Goal: Information Seeking & Learning: Learn about a topic

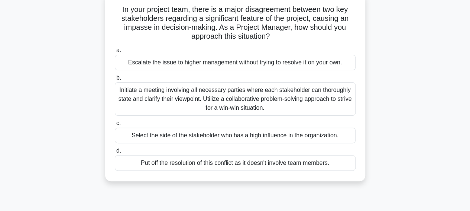
scroll to position [37, 0]
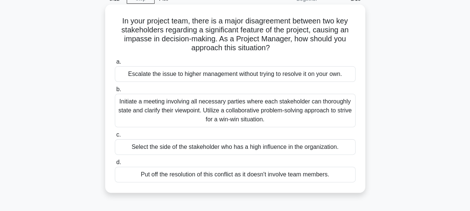
click at [185, 75] on div "Escalate the issue to higher management without trying to resolve it on your ow…" at bounding box center [235, 74] width 241 height 16
click at [115, 64] on input "a. Escalate the issue to higher management without trying to resolve it on your…" at bounding box center [115, 61] width 0 height 5
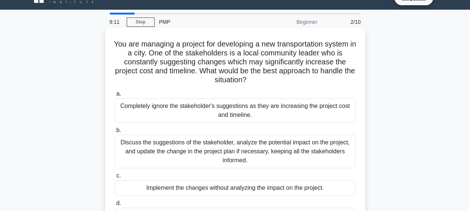
scroll to position [0, 0]
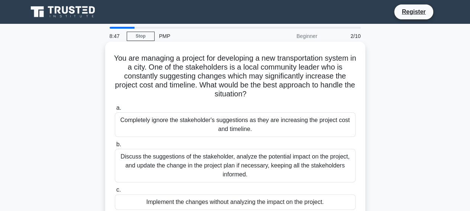
click at [211, 156] on div "Discuss the suggestions of the stakeholder, analyze the potential impact on the…" at bounding box center [235, 165] width 241 height 33
click at [115, 147] on input "b. Discuss the suggestions of the stakeholder, analyze the potential impact on …" at bounding box center [115, 144] width 0 height 5
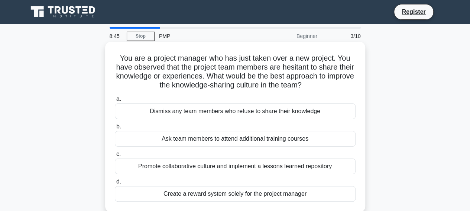
click at [189, 166] on div "Promote collaborative culture and implement a lessons learned repository" at bounding box center [235, 166] width 241 height 16
click at [115, 156] on input "c. Promote collaborative culture and implement a lessons learned repository" at bounding box center [115, 154] width 0 height 5
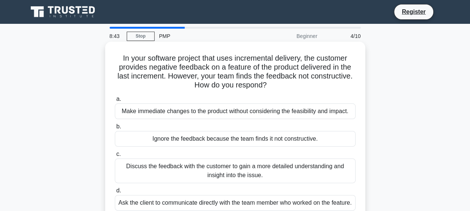
scroll to position [74, 0]
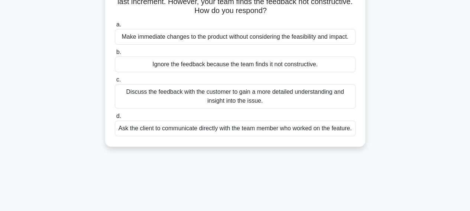
click at [183, 65] on div "Ignore the feedback because the team finds it not constructive." at bounding box center [235, 64] width 241 height 16
click at [115, 55] on input "b. Ignore the feedback because the team finds it not constructive." at bounding box center [115, 52] width 0 height 5
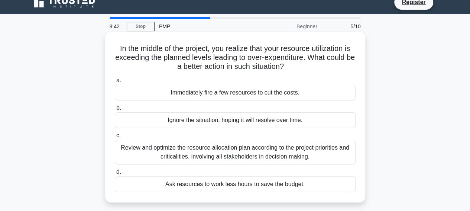
scroll to position [0, 0]
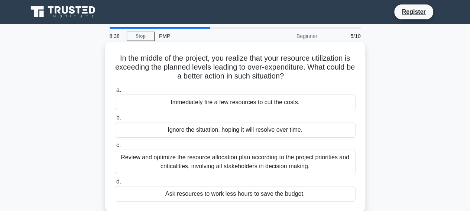
click at [209, 104] on div "Immediately fire a few resources to cut the costs." at bounding box center [235, 102] width 241 height 16
click at [115, 92] on input "a. Immediately fire a few resources to cut the costs." at bounding box center [115, 90] width 0 height 5
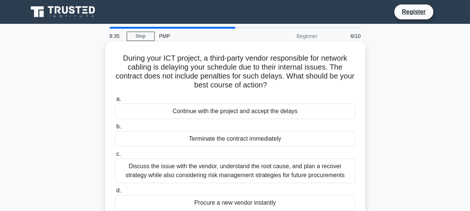
click at [222, 170] on div "Discuss the issue with the vendor, understand the root cause, and plan a recove…" at bounding box center [235, 170] width 241 height 25
click at [115, 156] on input "c. Discuss the issue with the vendor, understand the root cause, and plan a rec…" at bounding box center [115, 154] width 0 height 5
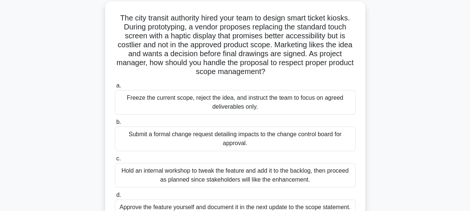
scroll to position [74, 0]
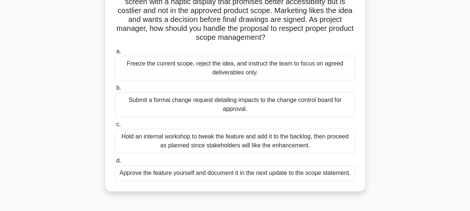
click at [208, 171] on div "Approve the feature yourself and document it in the next update to the scope st…" at bounding box center [235, 173] width 241 height 16
click at [115, 163] on input "d. Approve the feature yourself and document it in the next update to the scope…" at bounding box center [115, 160] width 0 height 5
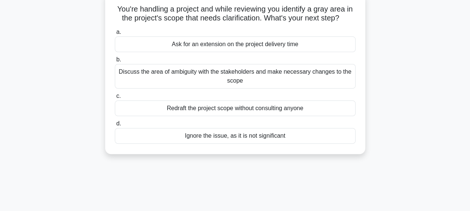
scroll to position [0, 0]
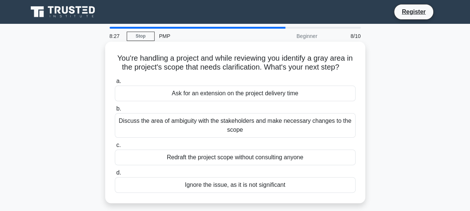
click at [220, 158] on div "Redraft the project scope without consulting anyone" at bounding box center [235, 157] width 241 height 16
click at [115, 147] on input "c. Redraft the project scope without consulting anyone" at bounding box center [115, 145] width 0 height 5
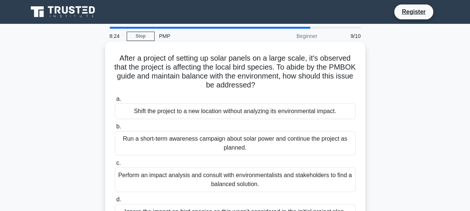
click at [192, 111] on div "Shift the project to a new location without analyzing its environmental impact." at bounding box center [235, 111] width 241 height 16
click at [115, 101] on input "a. Shift the project to a new location without analyzing its environmental impa…" at bounding box center [115, 99] width 0 height 5
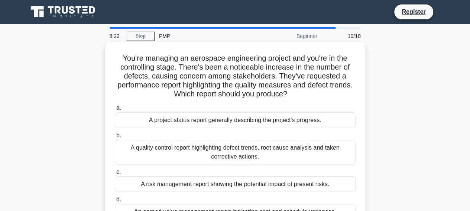
click at [218, 184] on div "A risk management report showing the potential impact of present risks." at bounding box center [235, 184] width 241 height 16
click at [115, 174] on input "c. A risk management report showing the potential impact of present risks." at bounding box center [115, 171] width 0 height 5
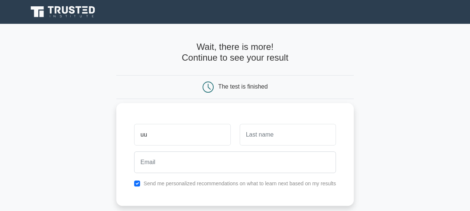
type input "uu"
click at [261, 133] on input "text" at bounding box center [288, 135] width 96 height 22
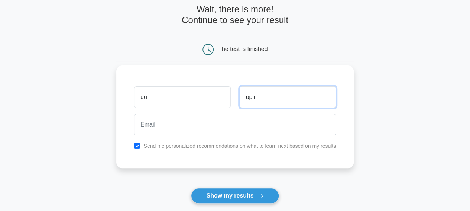
scroll to position [74, 0]
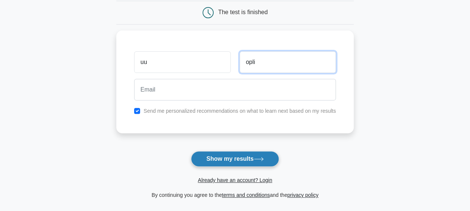
type input "opli"
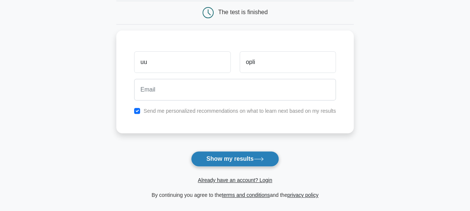
click at [222, 158] on button "Show my results" at bounding box center [235, 159] width 88 height 16
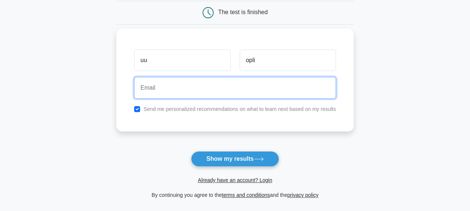
click at [192, 91] on input "email" at bounding box center [235, 88] width 202 height 22
type input "xen.brs@gmail.com"
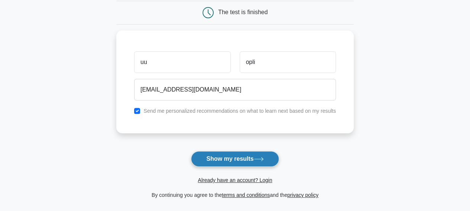
click at [225, 156] on button "Show my results" at bounding box center [235, 159] width 88 height 16
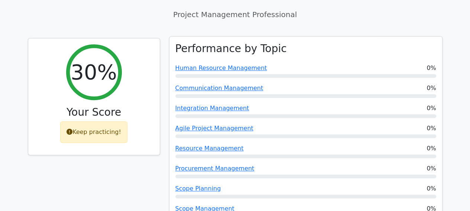
scroll to position [260, 0]
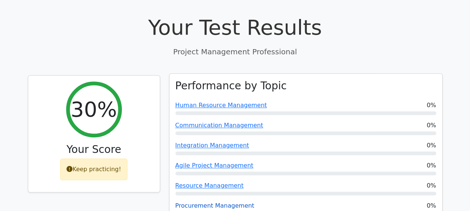
click at [193, 202] on link "Procurement Management" at bounding box center [214, 205] width 79 height 7
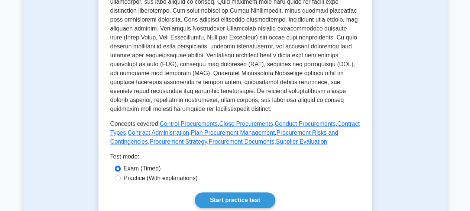
scroll to position [334, 0]
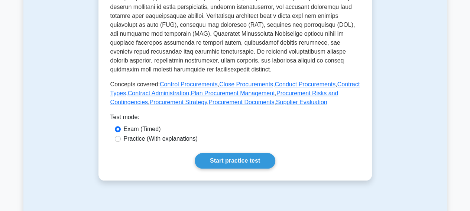
click at [128, 134] on label "Practice (With explanations)" at bounding box center [161, 138] width 74 height 9
click at [121, 136] on input "Practice (With explanations)" at bounding box center [118, 139] width 6 height 6
radio input "true"
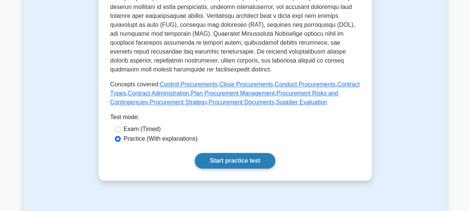
click at [232, 153] on link "Start practice test" at bounding box center [235, 161] width 81 height 16
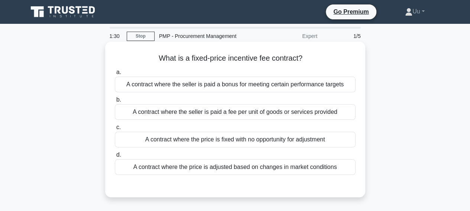
click at [168, 110] on div "A contract where the seller is paid a fee per unit of goods or services provided" at bounding box center [235, 112] width 241 height 16
click at [115, 102] on input "b. A contract where the seller is paid a fee per unit of goods or services prov…" at bounding box center [115, 99] width 0 height 5
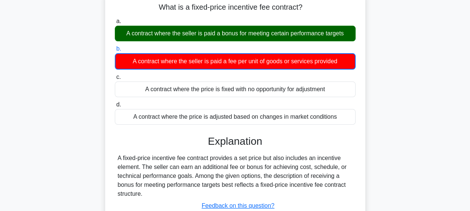
scroll to position [111, 0]
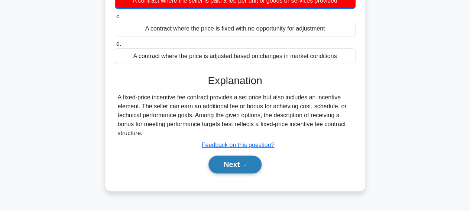
click at [232, 165] on button "Next" at bounding box center [234, 164] width 53 height 18
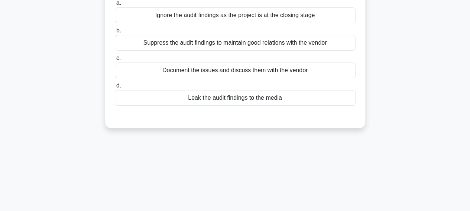
scroll to position [37, 0]
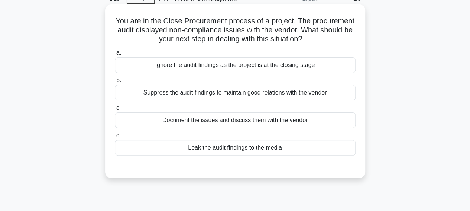
click at [217, 116] on div "Document the issues and discuss them with the vendor" at bounding box center [235, 120] width 241 height 16
click at [115, 110] on input "c. Document the issues and discuss them with the vendor" at bounding box center [115, 107] width 0 height 5
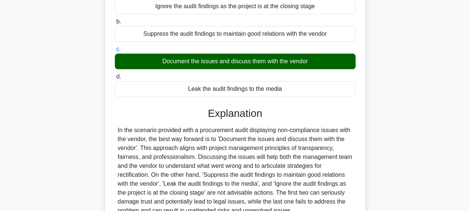
scroll to position [149, 0]
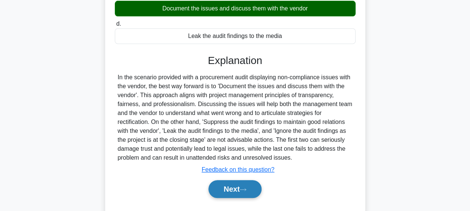
click at [230, 190] on button "Next" at bounding box center [234, 189] width 53 height 18
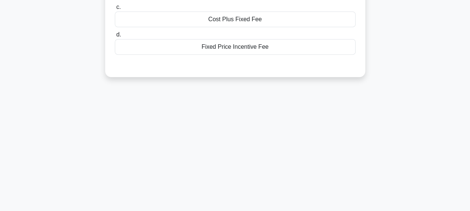
scroll to position [37, 0]
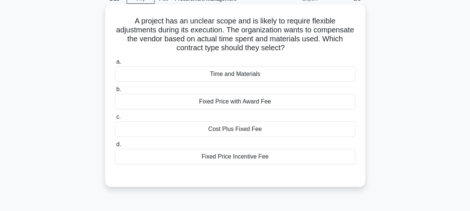
click at [218, 103] on div "Fixed Price with Award Fee" at bounding box center [235, 102] width 241 height 16
click at [115, 92] on input "b. Fixed Price with Award Fee" at bounding box center [115, 89] width 0 height 5
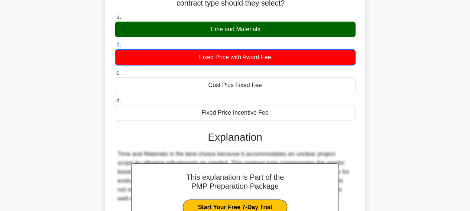
scroll to position [149, 0]
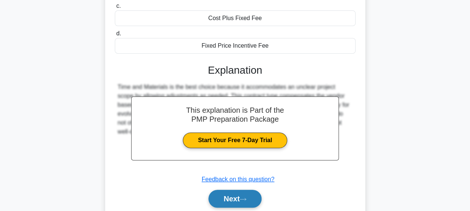
click at [230, 199] on button "Next" at bounding box center [234, 198] width 53 height 18
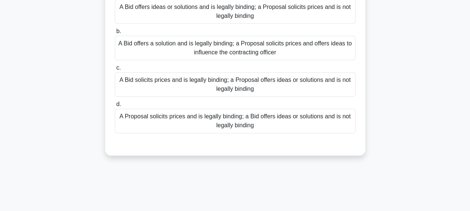
scroll to position [74, 0]
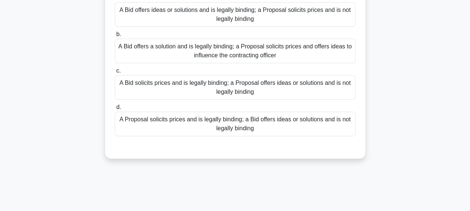
click at [230, 123] on div "A Proposal solicits prices and is legally binding; a Bid offers ideas or soluti…" at bounding box center [235, 123] width 241 height 25
click at [115, 110] on input "d. A Proposal solicits prices and is legally binding; a Bid offers ideas or sol…" at bounding box center [115, 107] width 0 height 5
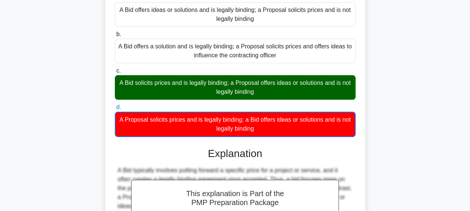
scroll to position [191, 0]
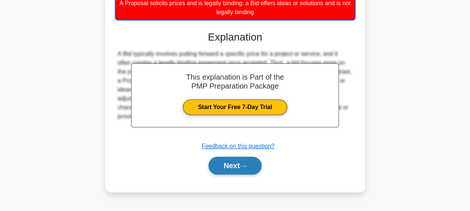
click at [235, 169] on button "Next" at bounding box center [234, 165] width 53 height 18
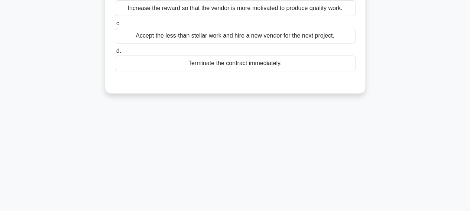
scroll to position [42, 0]
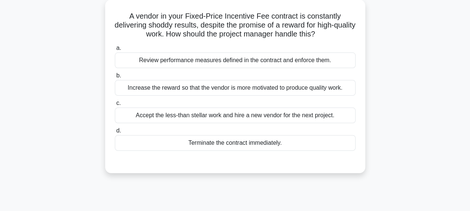
click at [220, 87] on div "Increase the reward so that the vendor is more motivated to produce quality wor…" at bounding box center [235, 88] width 241 height 16
click at [115, 78] on input "b. Increase the reward so that the vendor is more motivated to produce quality …" at bounding box center [115, 75] width 0 height 5
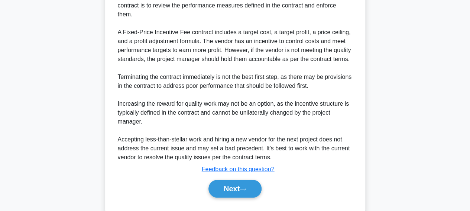
scroll to position [256, 0]
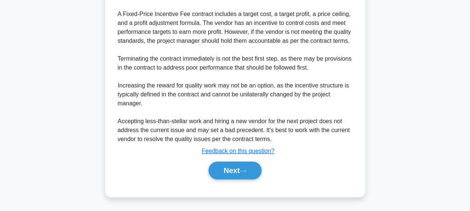
click at [241, 169] on button "Next" at bounding box center [234, 170] width 53 height 18
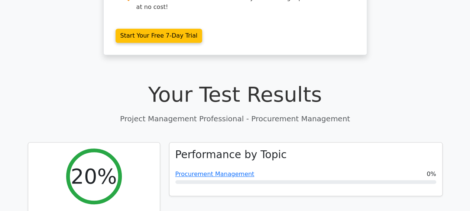
scroll to position [260, 0]
